Goal: Task Accomplishment & Management: Manage account settings

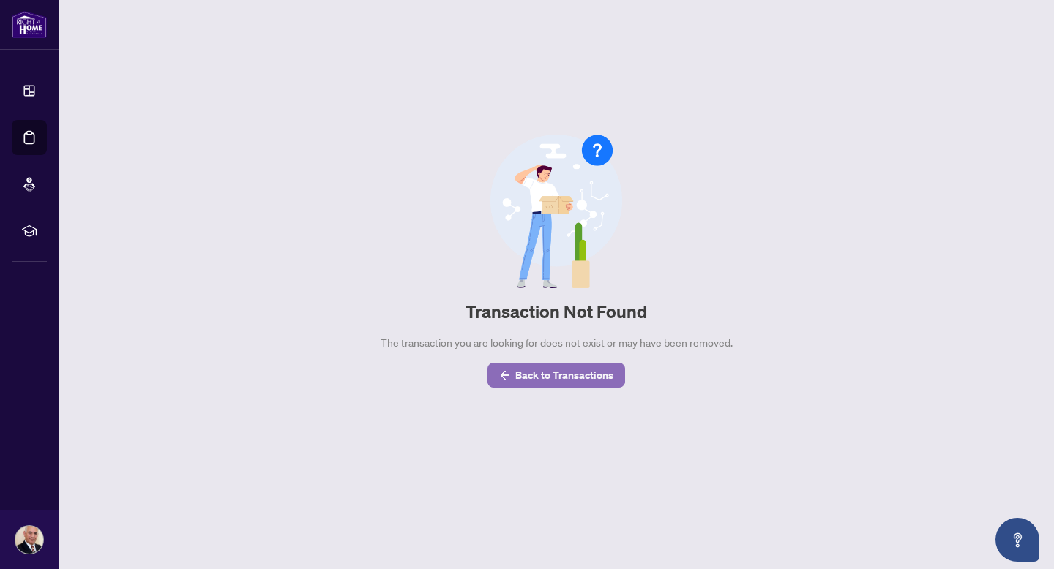
click at [582, 376] on span "Back to Transactions" at bounding box center [564, 375] width 98 height 23
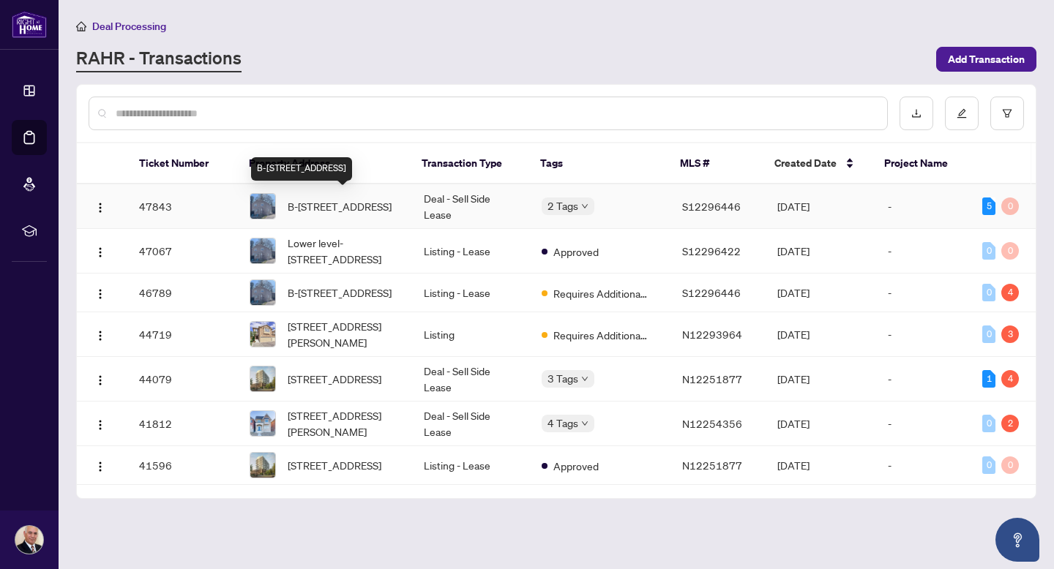
click at [316, 203] on span "B-[STREET_ADDRESS]" at bounding box center [340, 206] width 104 height 16
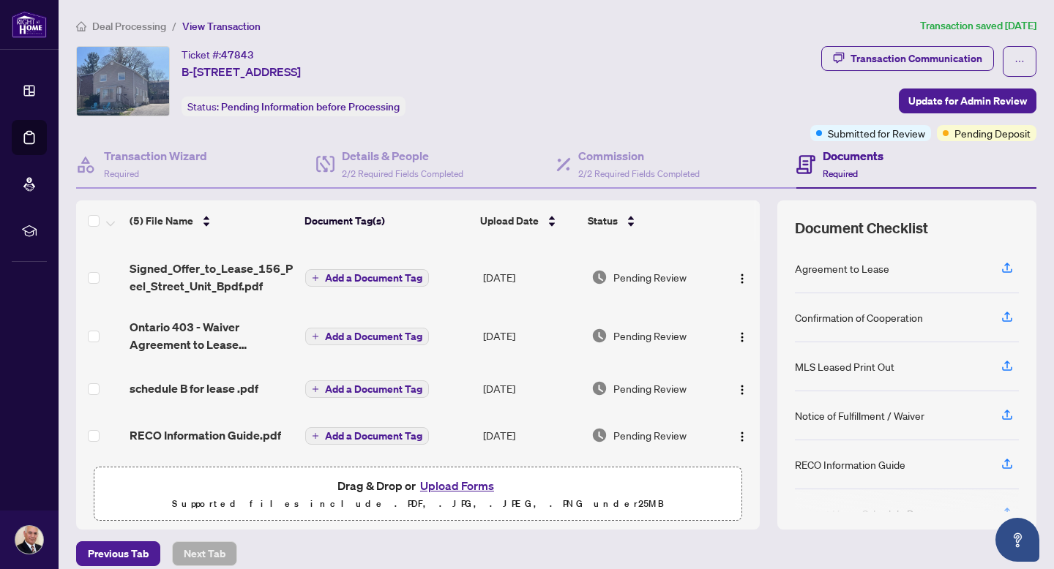
scroll to position [45, 0]
click at [901, 53] on div "Transaction Communication" at bounding box center [916, 58] width 132 height 23
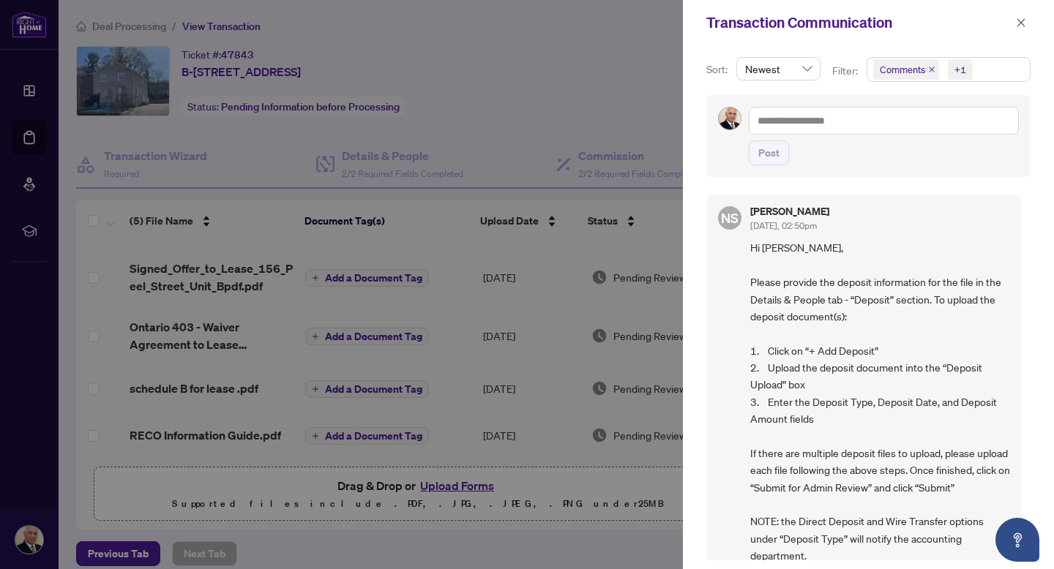
scroll to position [3, 0]
click at [601, 18] on div at bounding box center [527, 284] width 1054 height 569
click at [1019, 22] on icon "close" at bounding box center [1021, 23] width 10 height 10
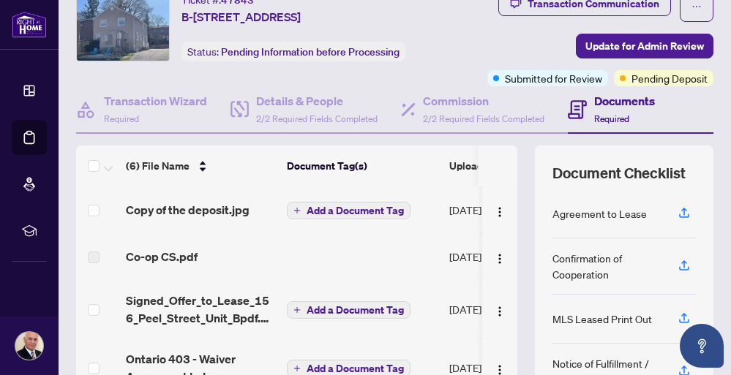
scroll to position [0, 0]
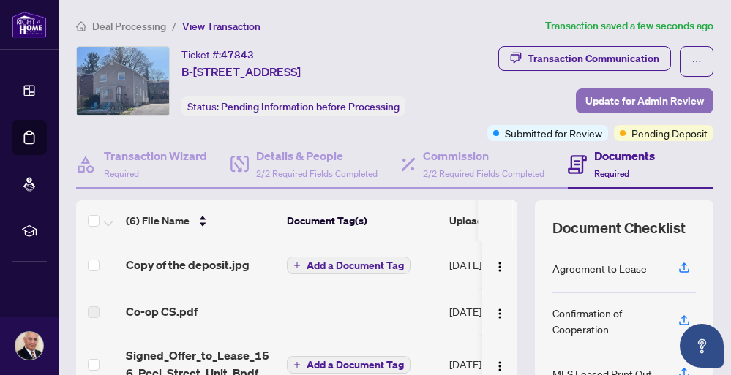
click at [628, 99] on span "Update for Admin Review" at bounding box center [644, 100] width 119 height 23
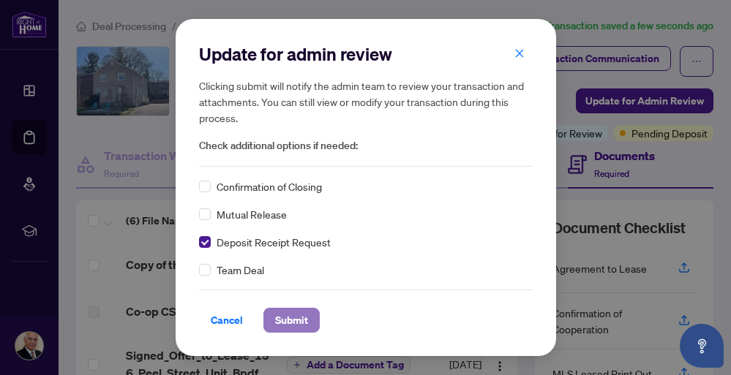
click at [291, 320] on span "Submit" at bounding box center [291, 320] width 33 height 23
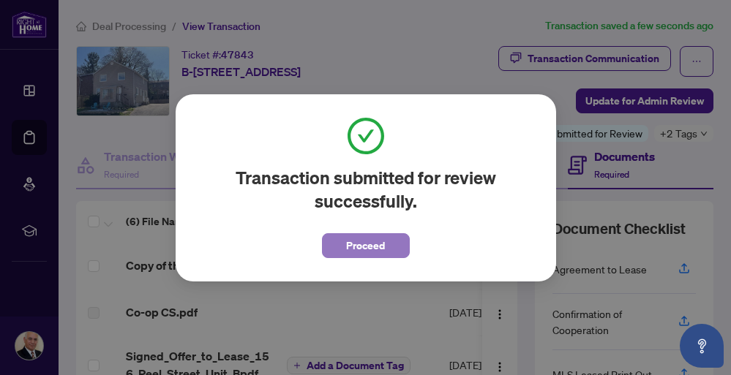
click at [354, 243] on span "Proceed" at bounding box center [365, 245] width 39 height 23
